Goal: Book appointment/travel/reservation

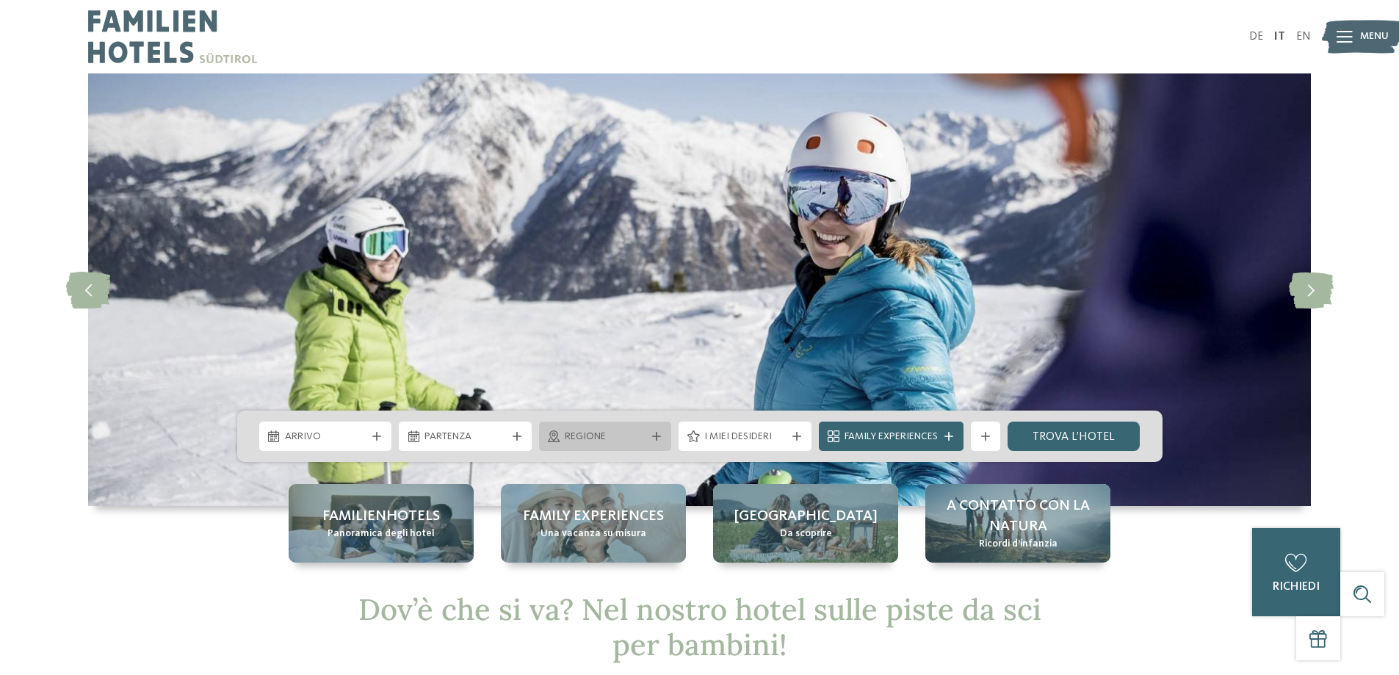
click at [654, 432] on icon at bounding box center [656, 436] width 9 height 9
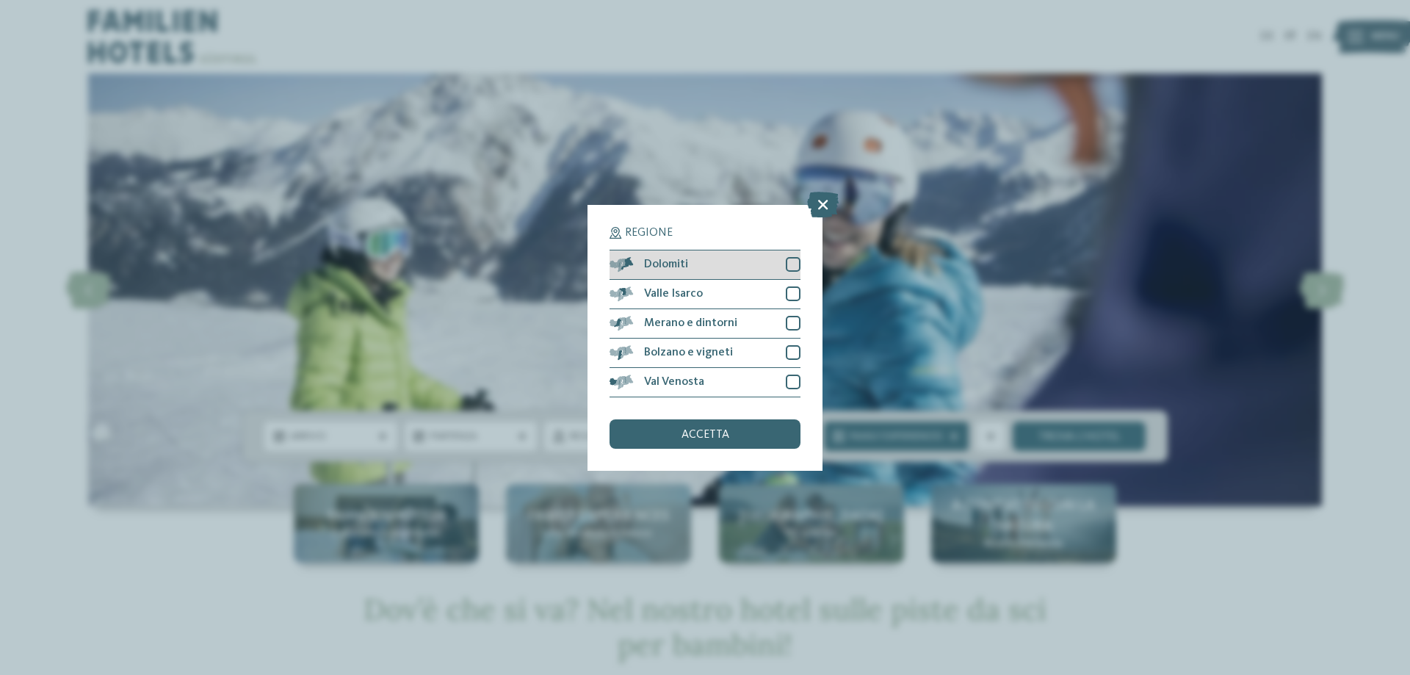
click at [789, 263] on div at bounding box center [793, 264] width 15 height 15
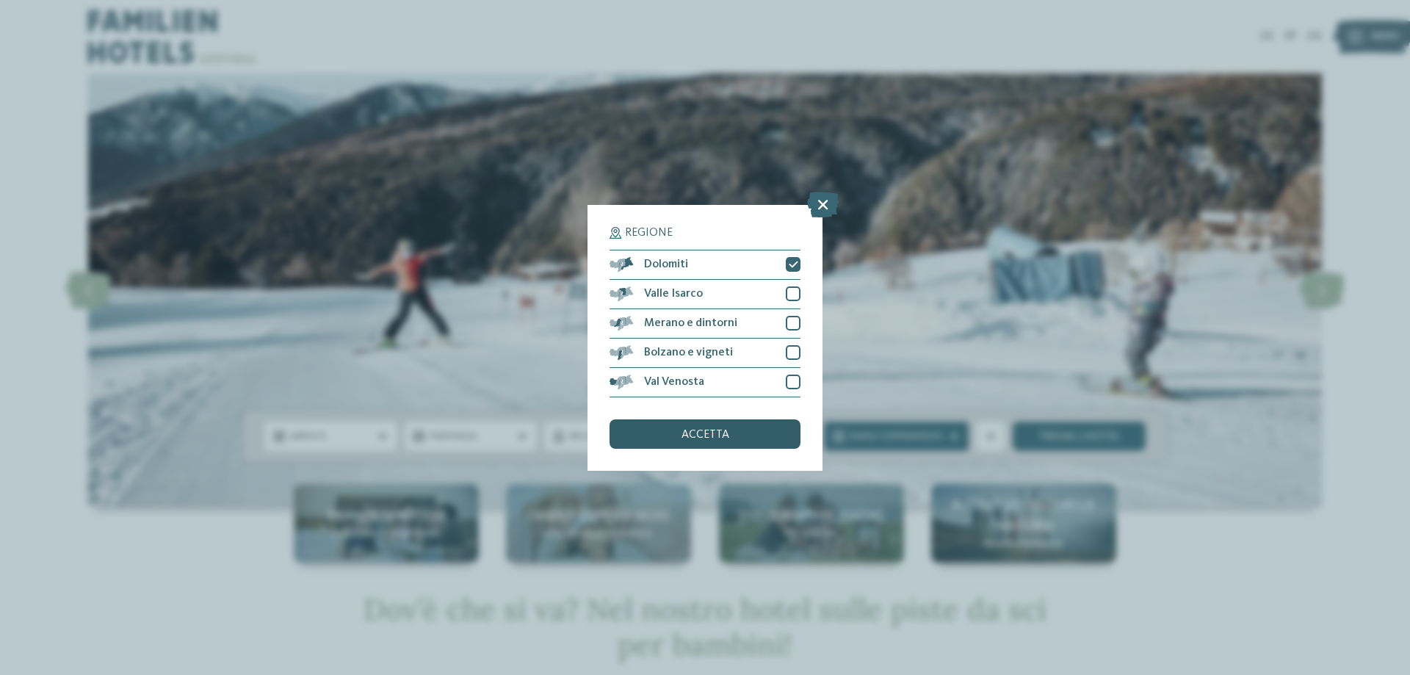
click at [722, 433] on span "accetta" at bounding box center [705, 435] width 48 height 12
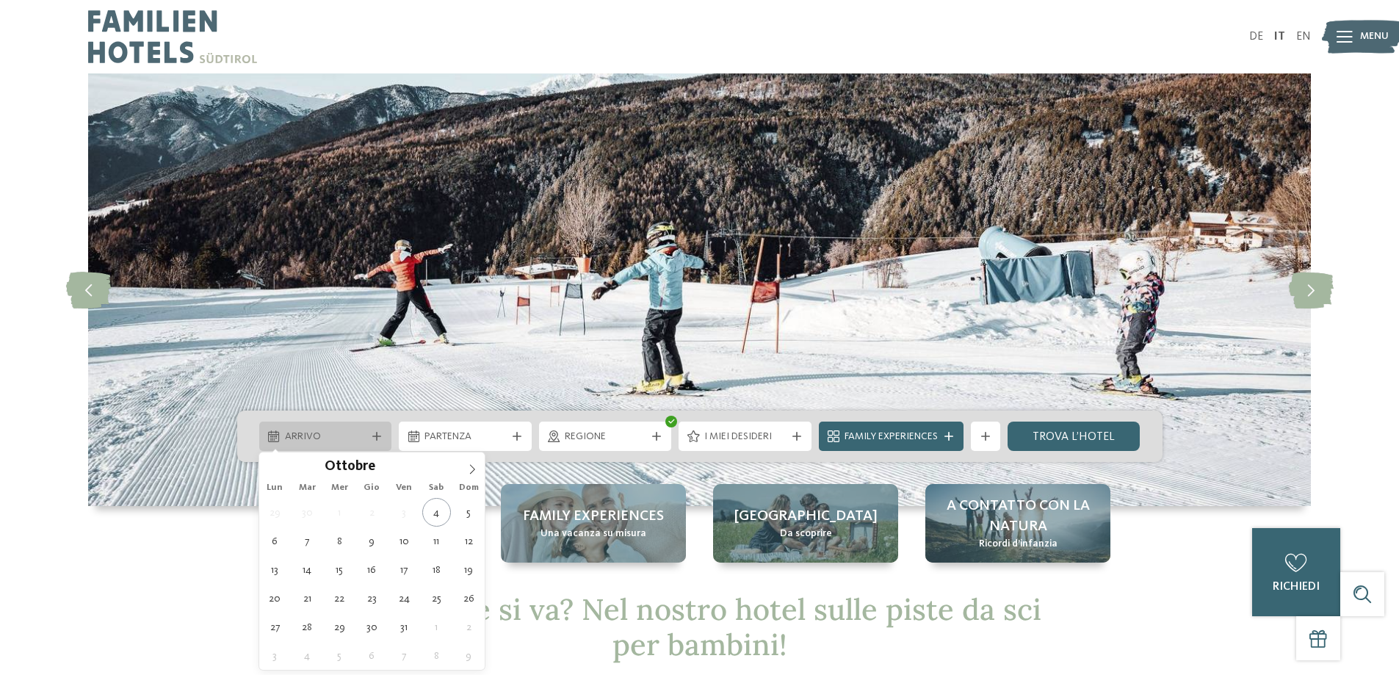
click at [374, 434] on icon at bounding box center [376, 436] width 9 height 9
click at [469, 468] on icon at bounding box center [472, 469] width 10 height 10
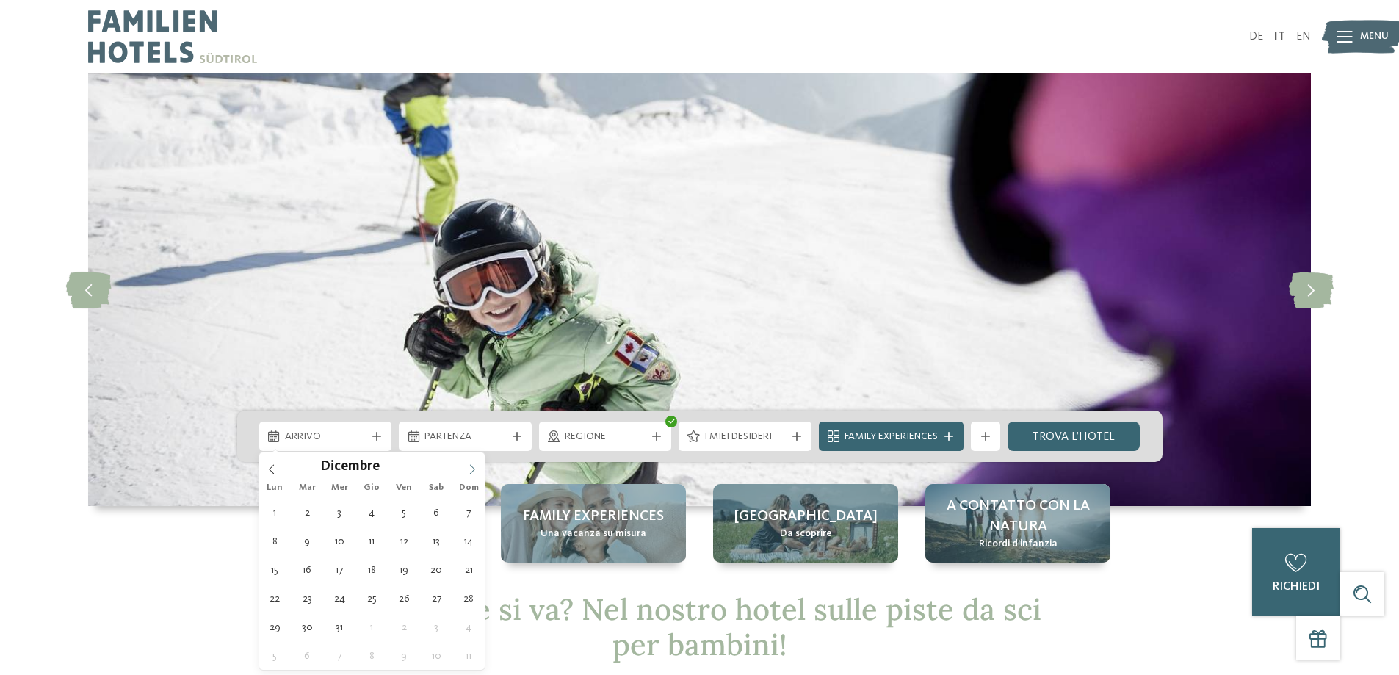
type input "****"
click at [469, 468] on icon at bounding box center [472, 469] width 10 height 10
type div "[DATE]"
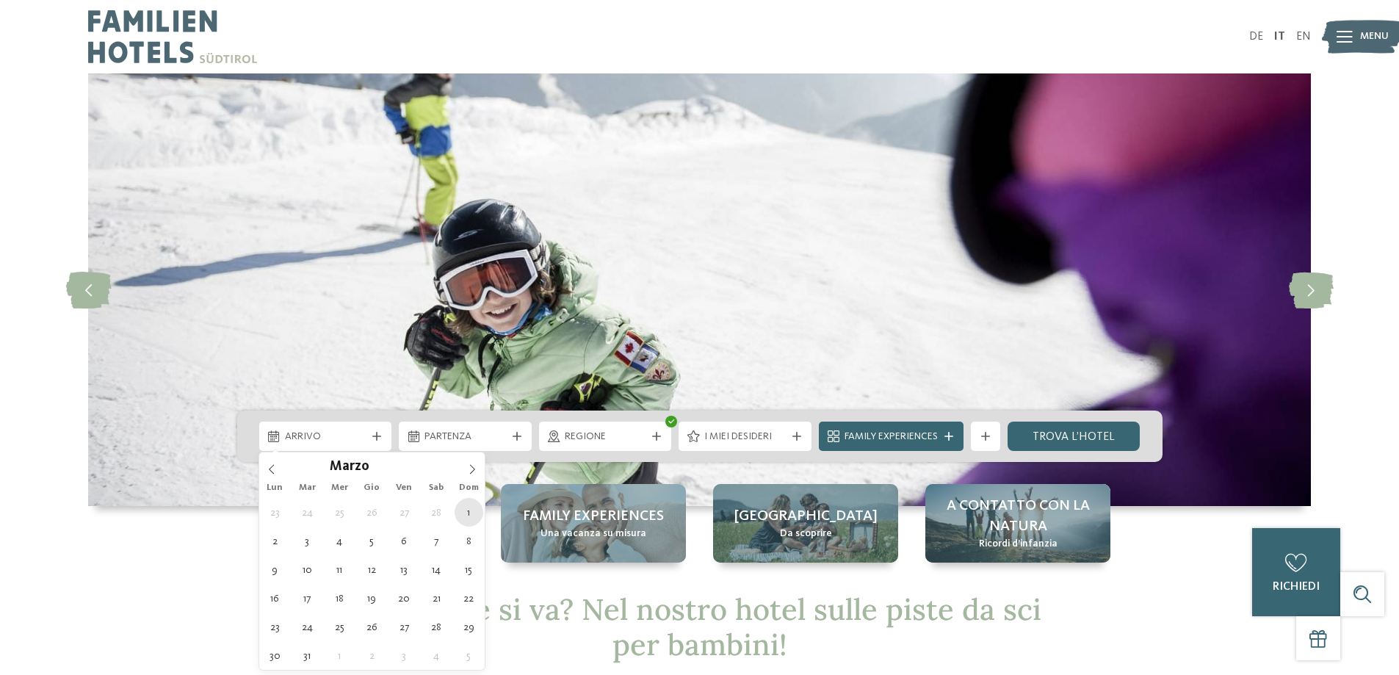
type input "****"
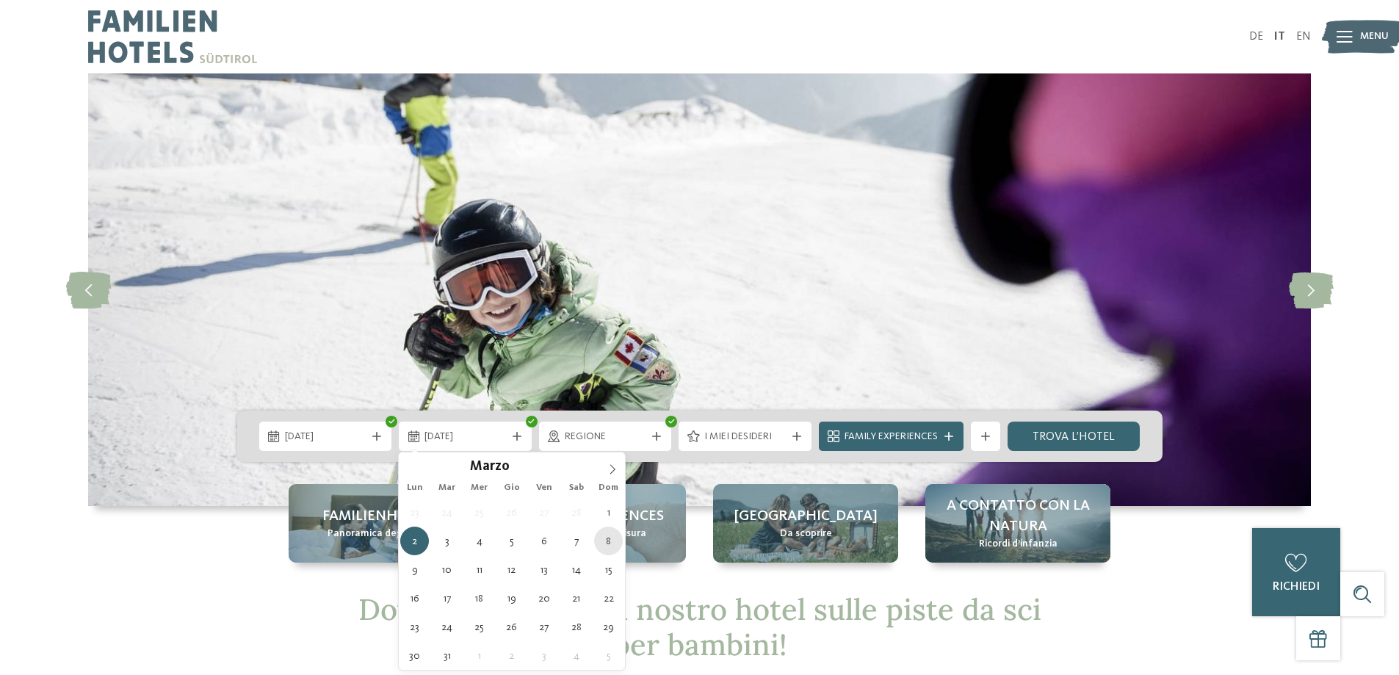
type div "[DATE]"
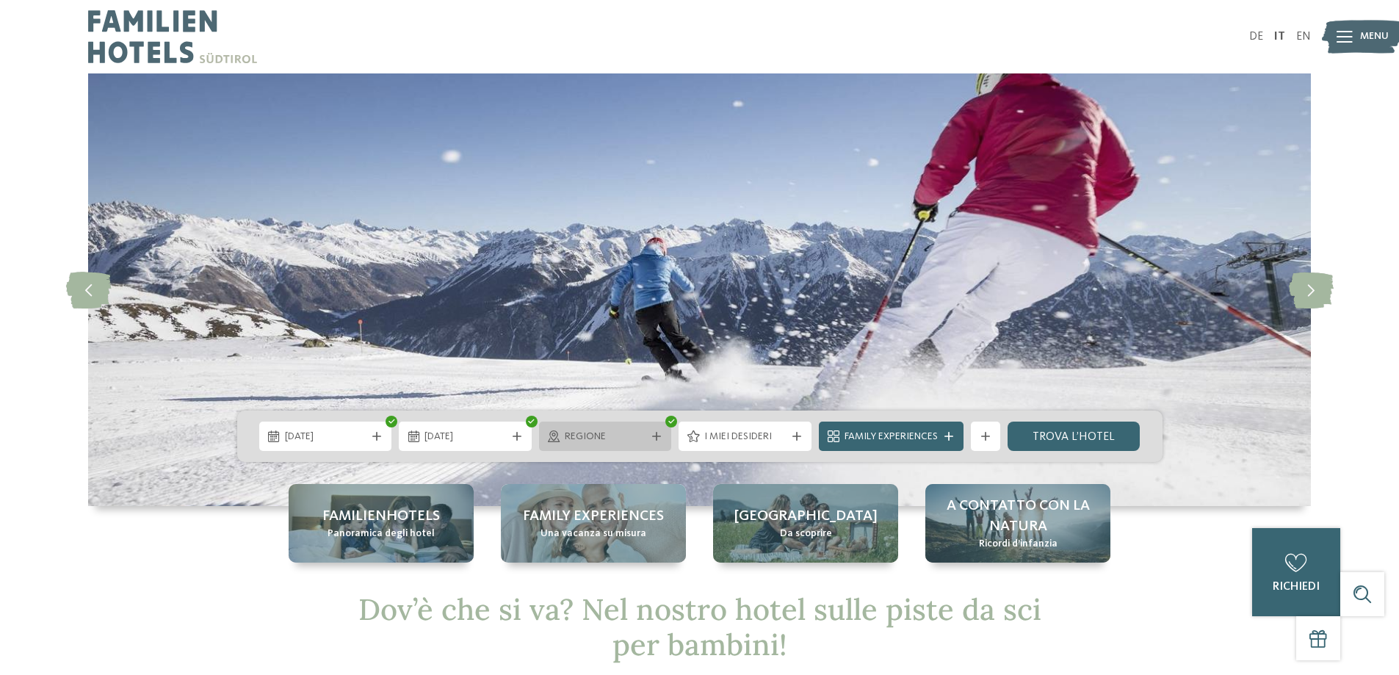
click at [656, 434] on icon at bounding box center [656, 436] width 9 height 9
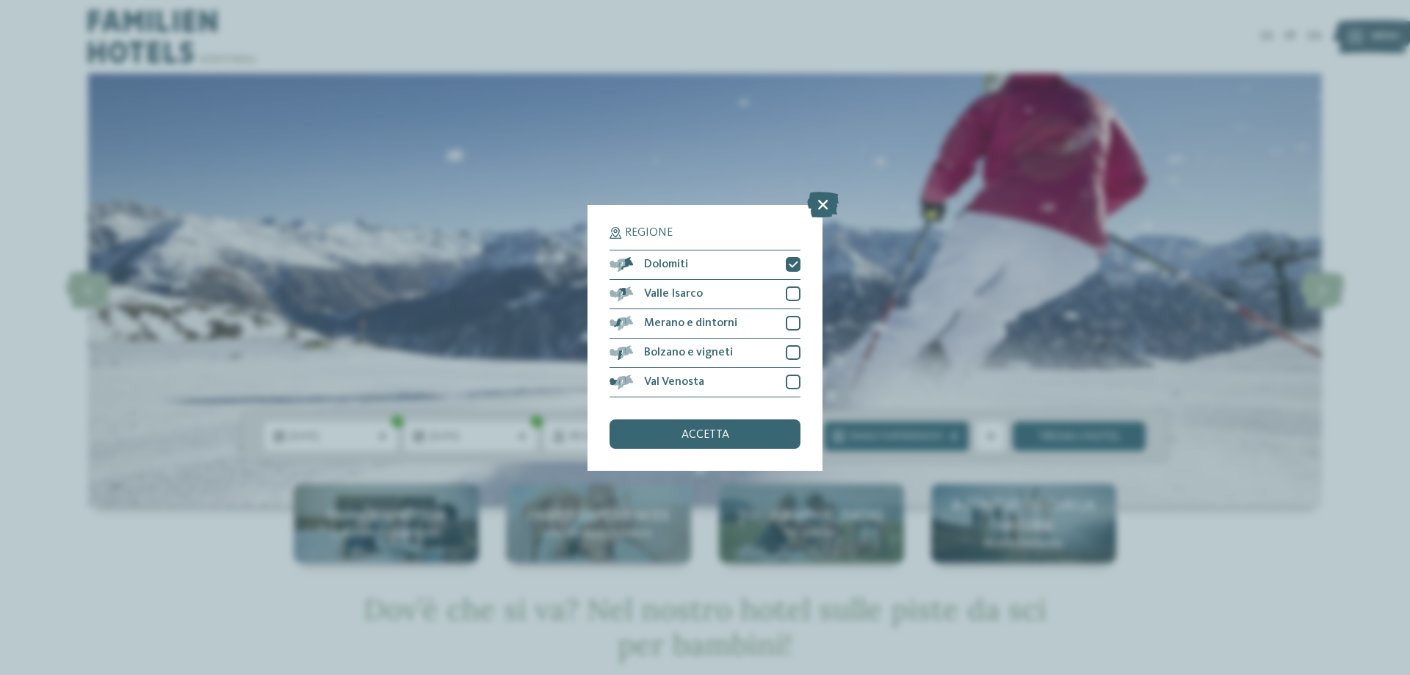
click at [916, 283] on div "Regione Dolomiti" at bounding box center [705, 337] width 1410 height 675
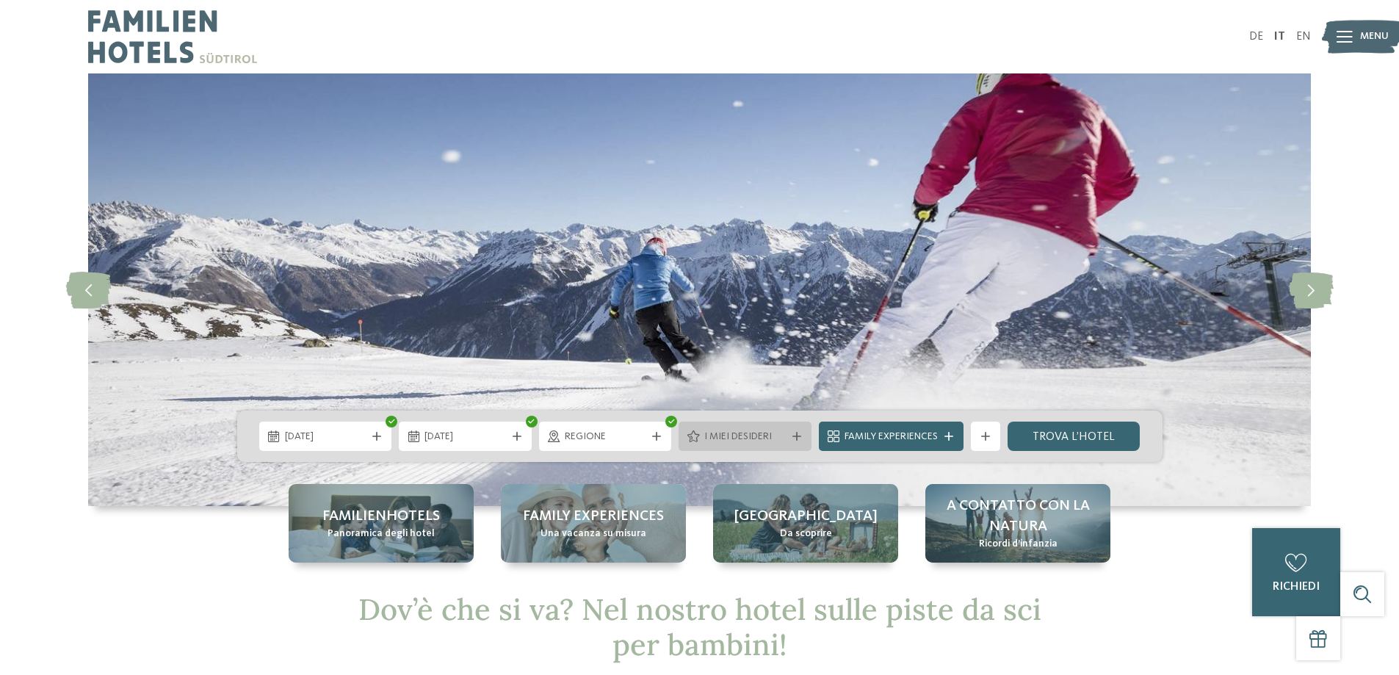
click at [795, 434] on icon at bounding box center [796, 436] width 9 height 9
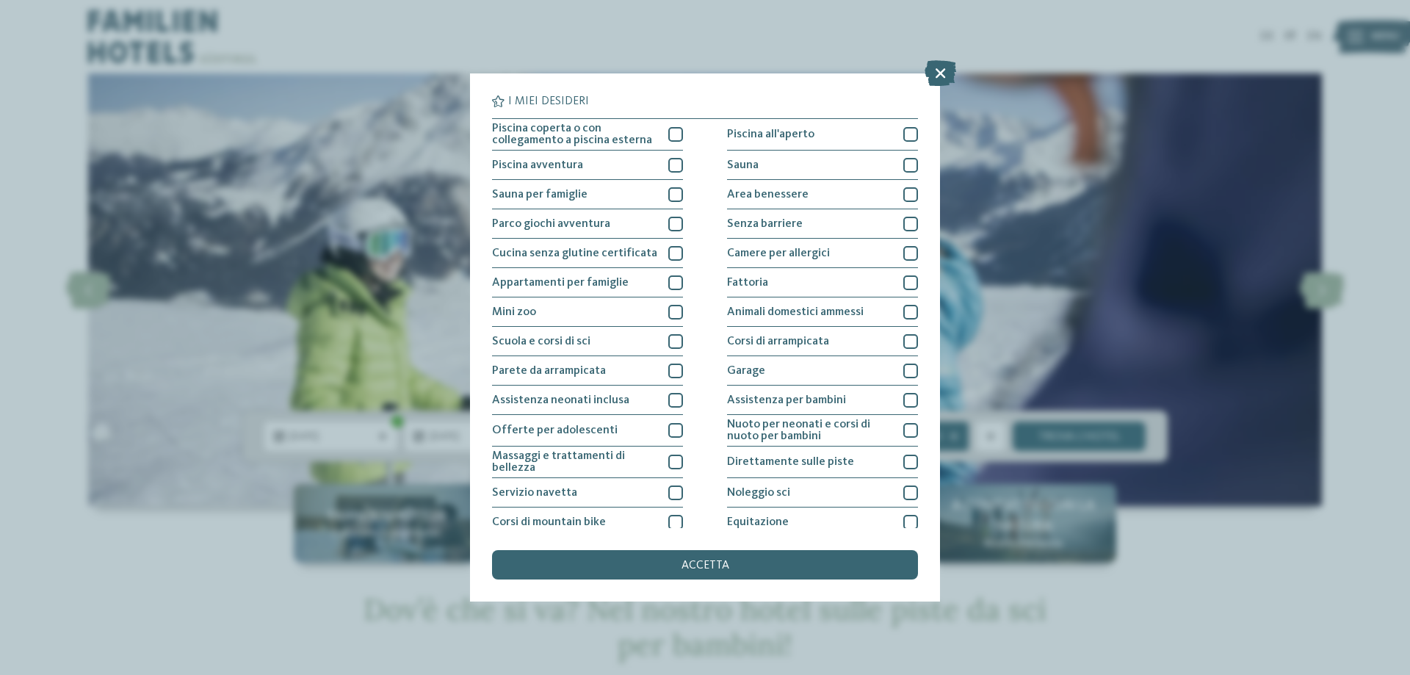
click at [1028, 228] on div "I miei desideri Piscina coperta o con collegamento a piscina esterna Piscina al…" at bounding box center [705, 337] width 1410 height 675
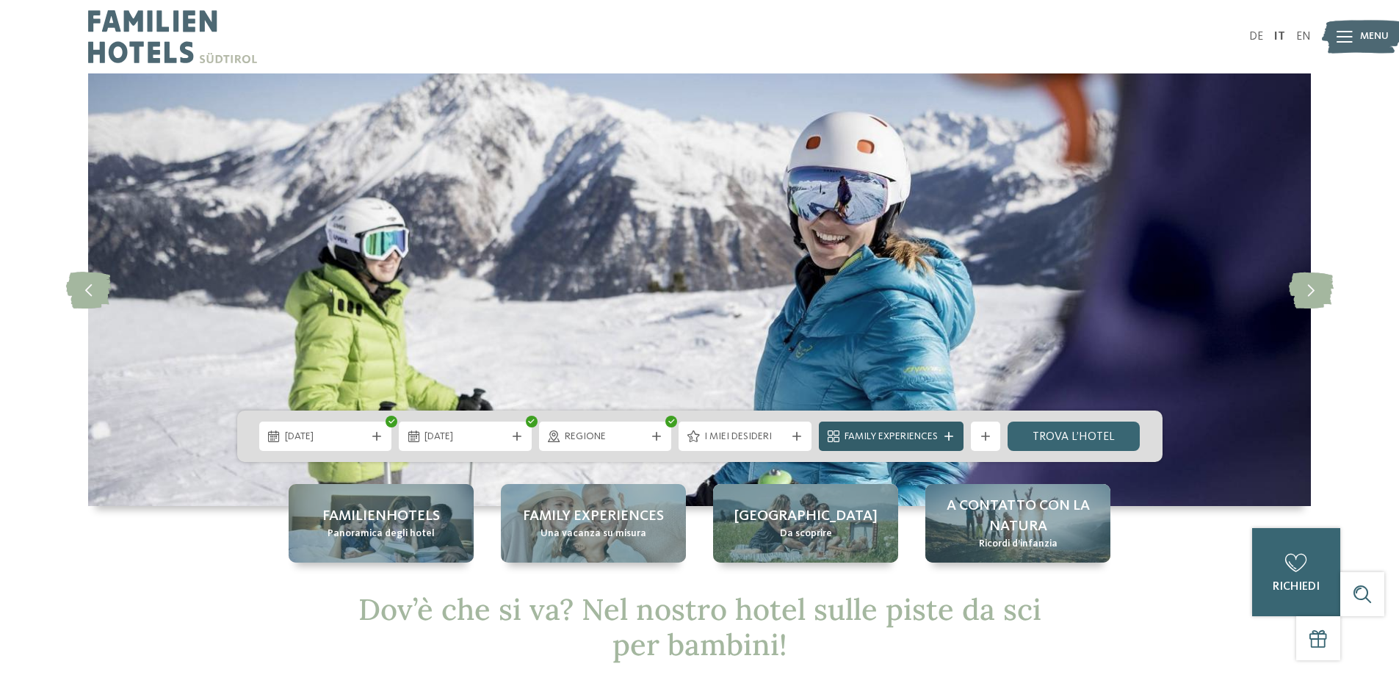
click at [952, 434] on icon at bounding box center [948, 436] width 9 height 9
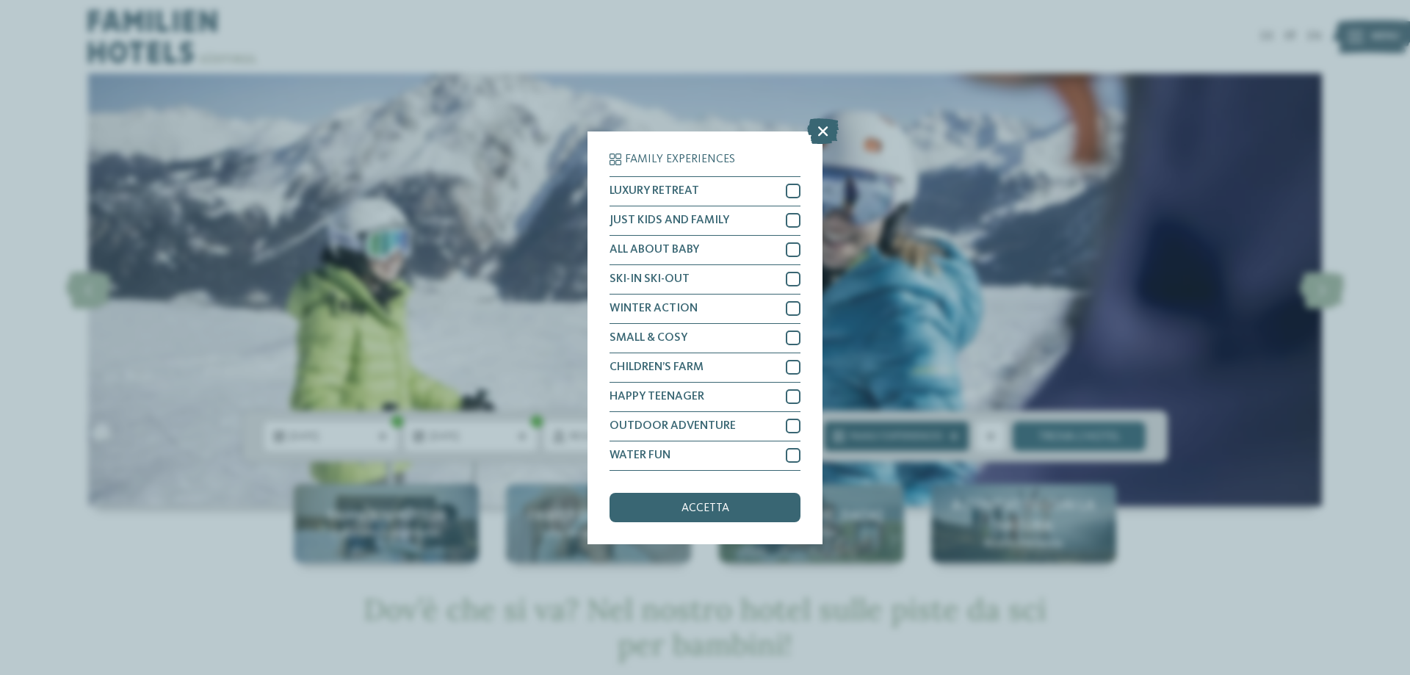
click at [952, 434] on div "Family Experiences LUXURY RETREAT JUST KIDS AND FAMILY" at bounding box center [705, 337] width 1410 height 675
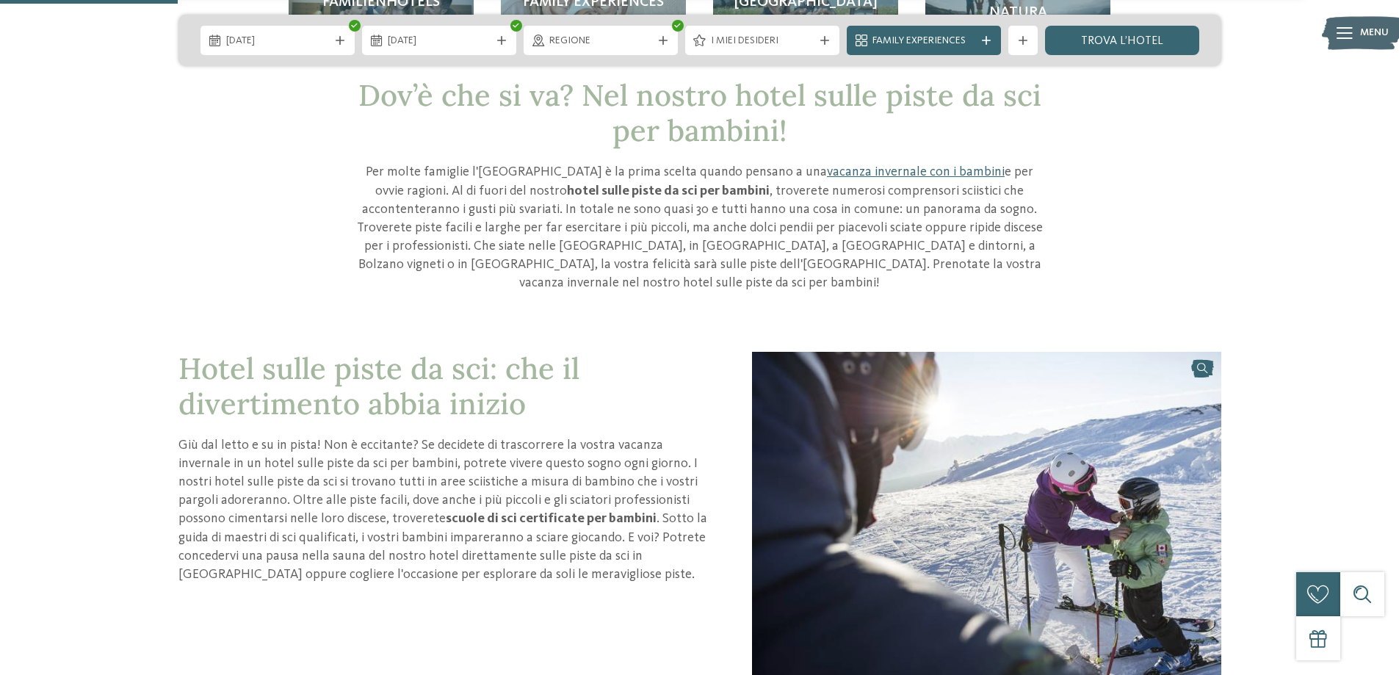
scroll to position [294, 0]
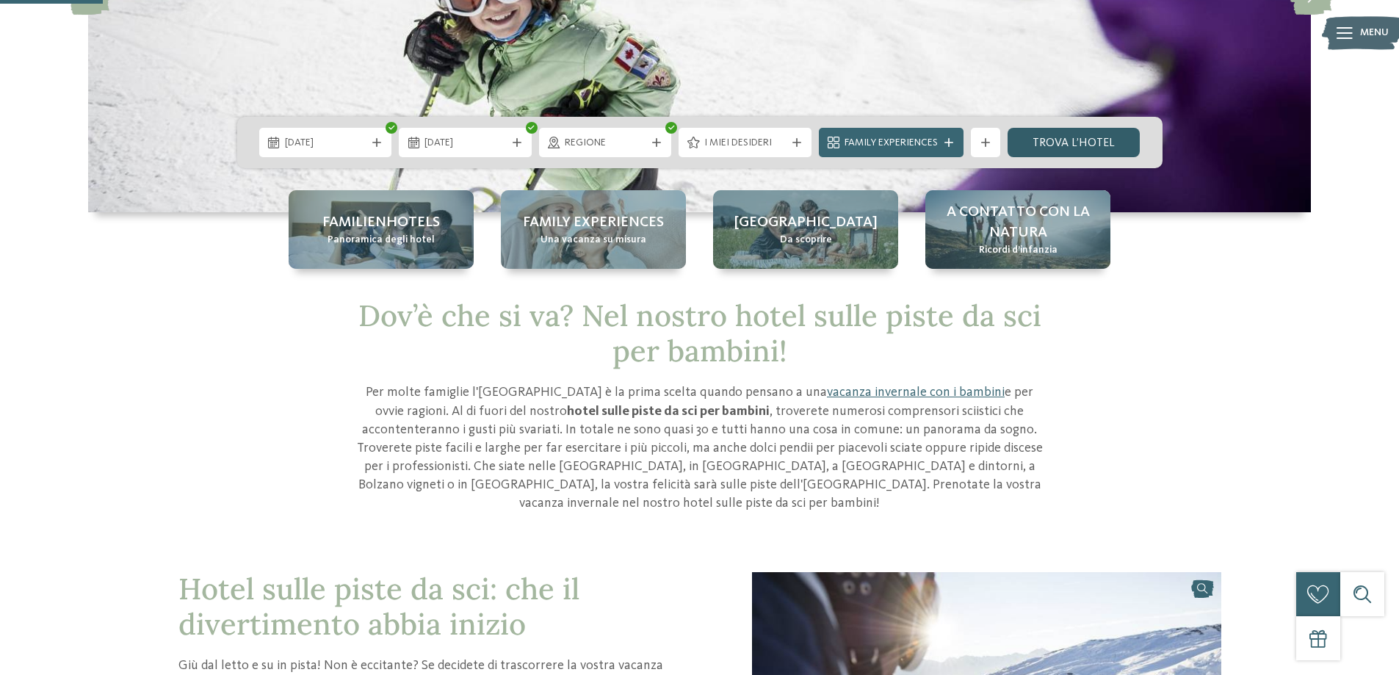
click at [1084, 142] on link "trova l’hotel" at bounding box center [1073, 142] width 133 height 29
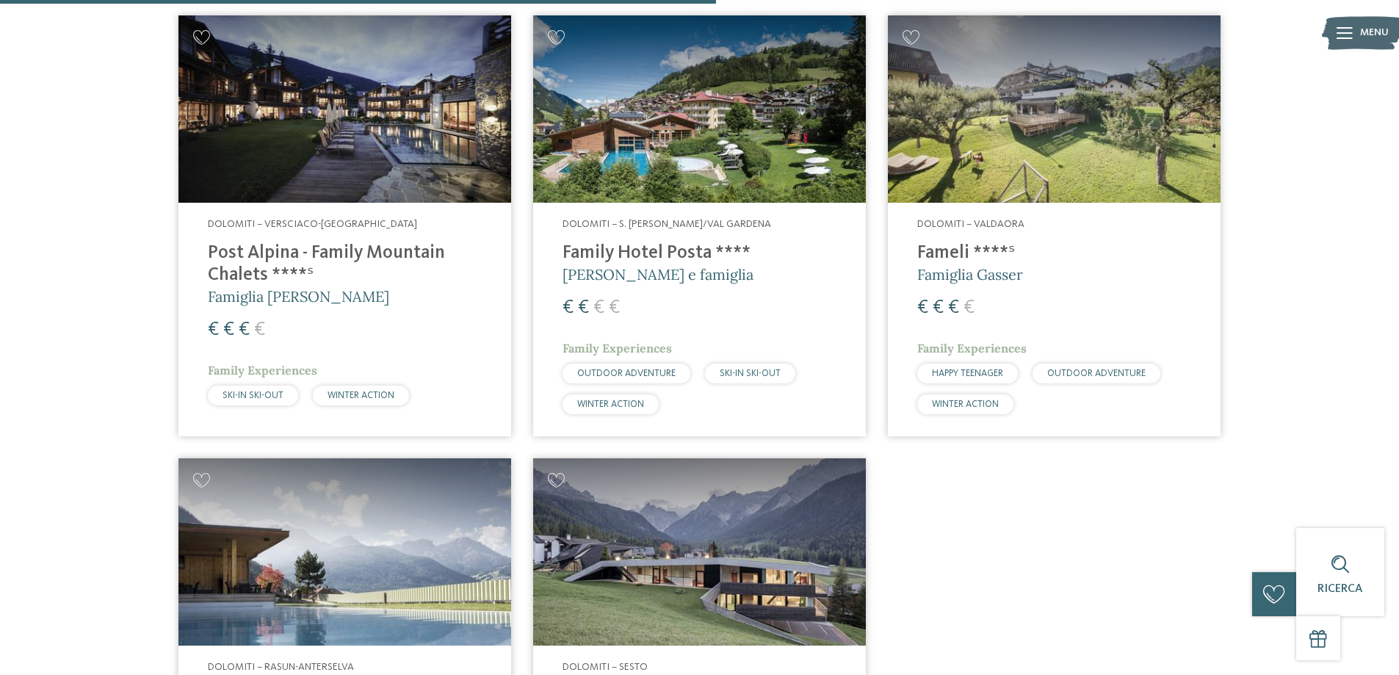
scroll to position [1142, 0]
